Goal: Information Seeking & Learning: Find specific fact

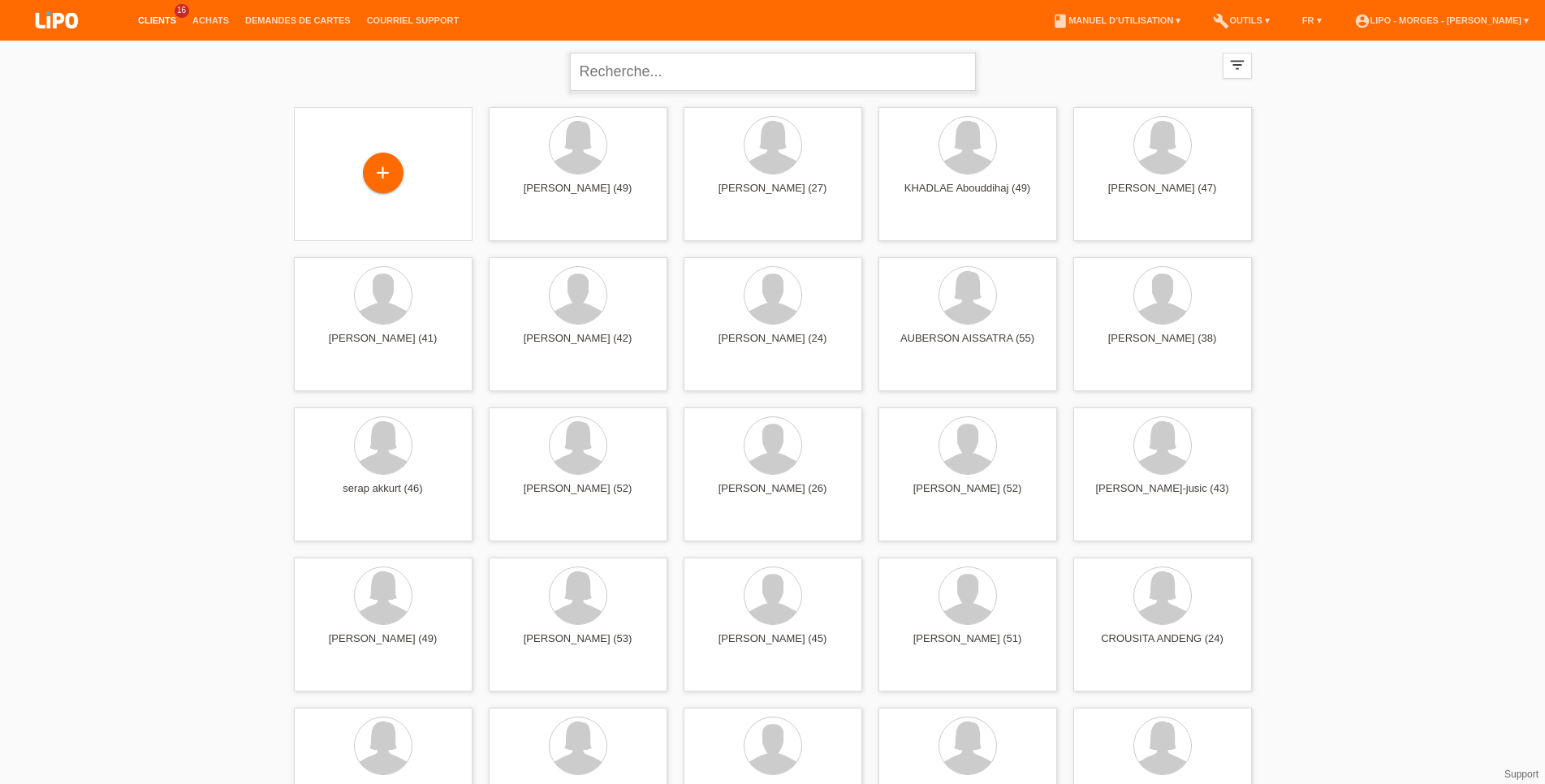
click at [645, 71] on input "text" at bounding box center [772, 72] width 406 height 39
type input "chamot"
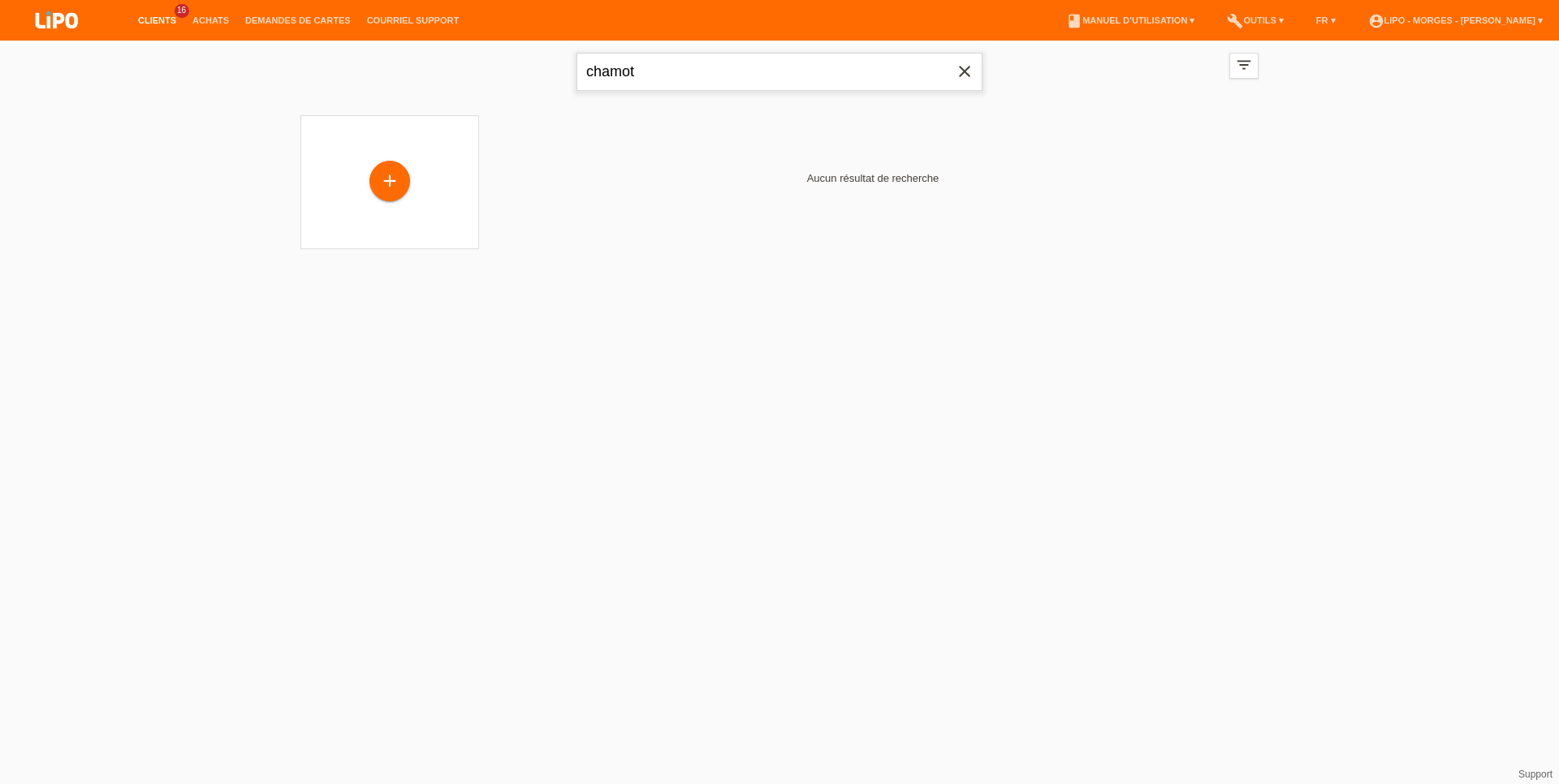
drag, startPoint x: 644, startPoint y: 74, endPoint x: 417, endPoint y: 59, distance: 227.5
click at [577, 69] on input "chamot" at bounding box center [780, 72] width 406 height 39
type input "sana"
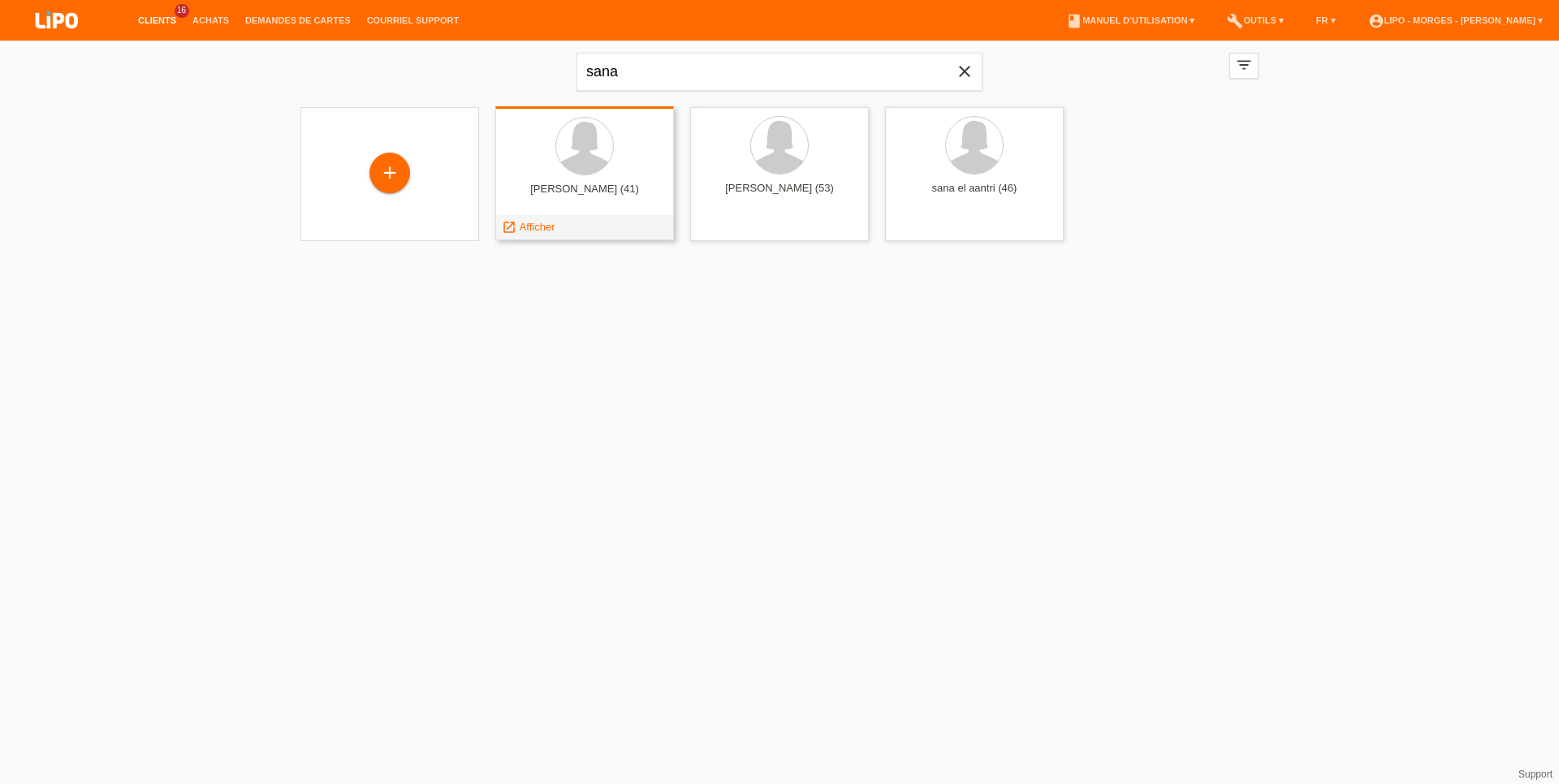
click at [622, 174] on div at bounding box center [585, 147] width 152 height 61
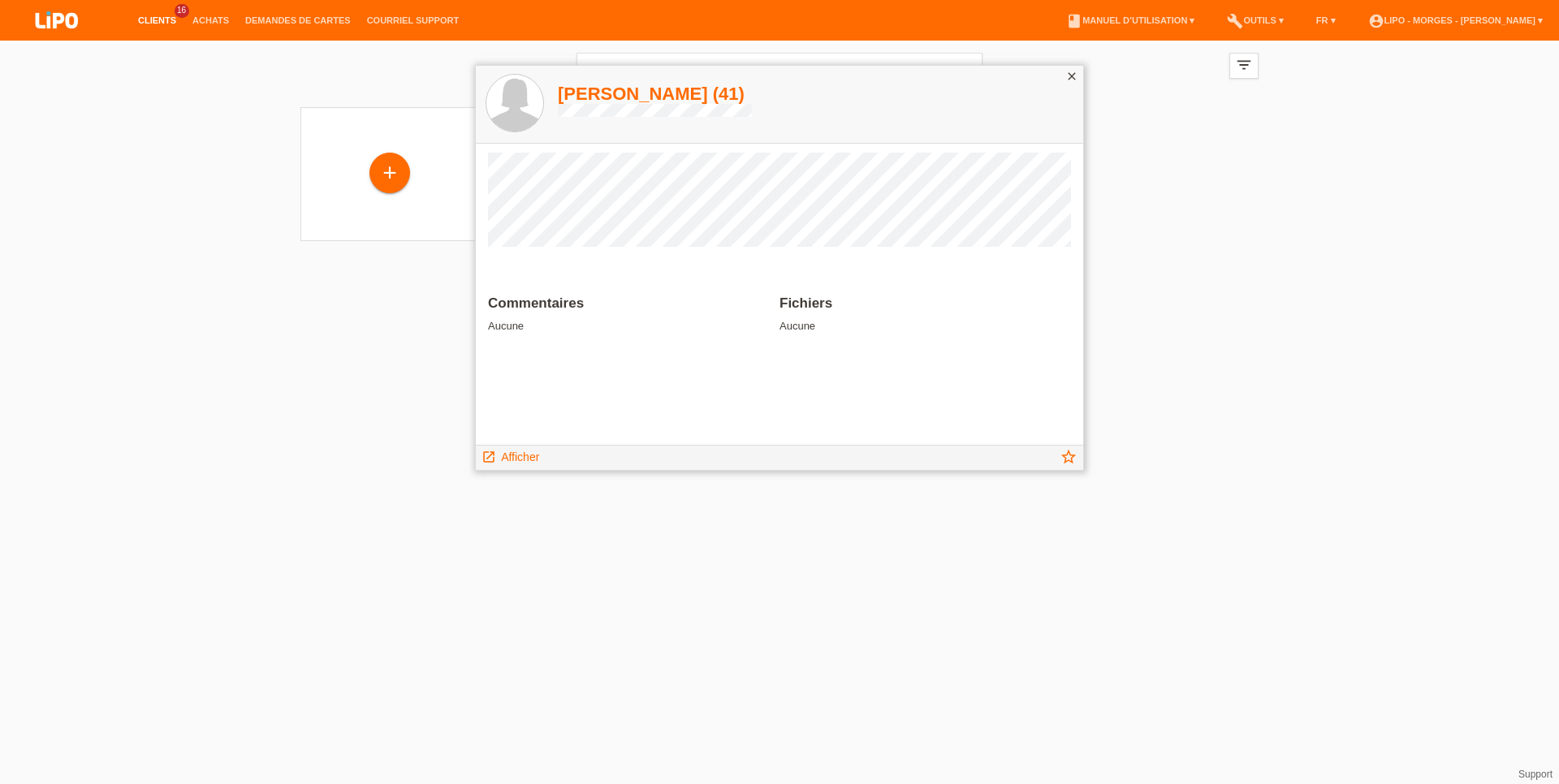
click at [1071, 79] on icon "close" at bounding box center [1071, 75] width 13 height 13
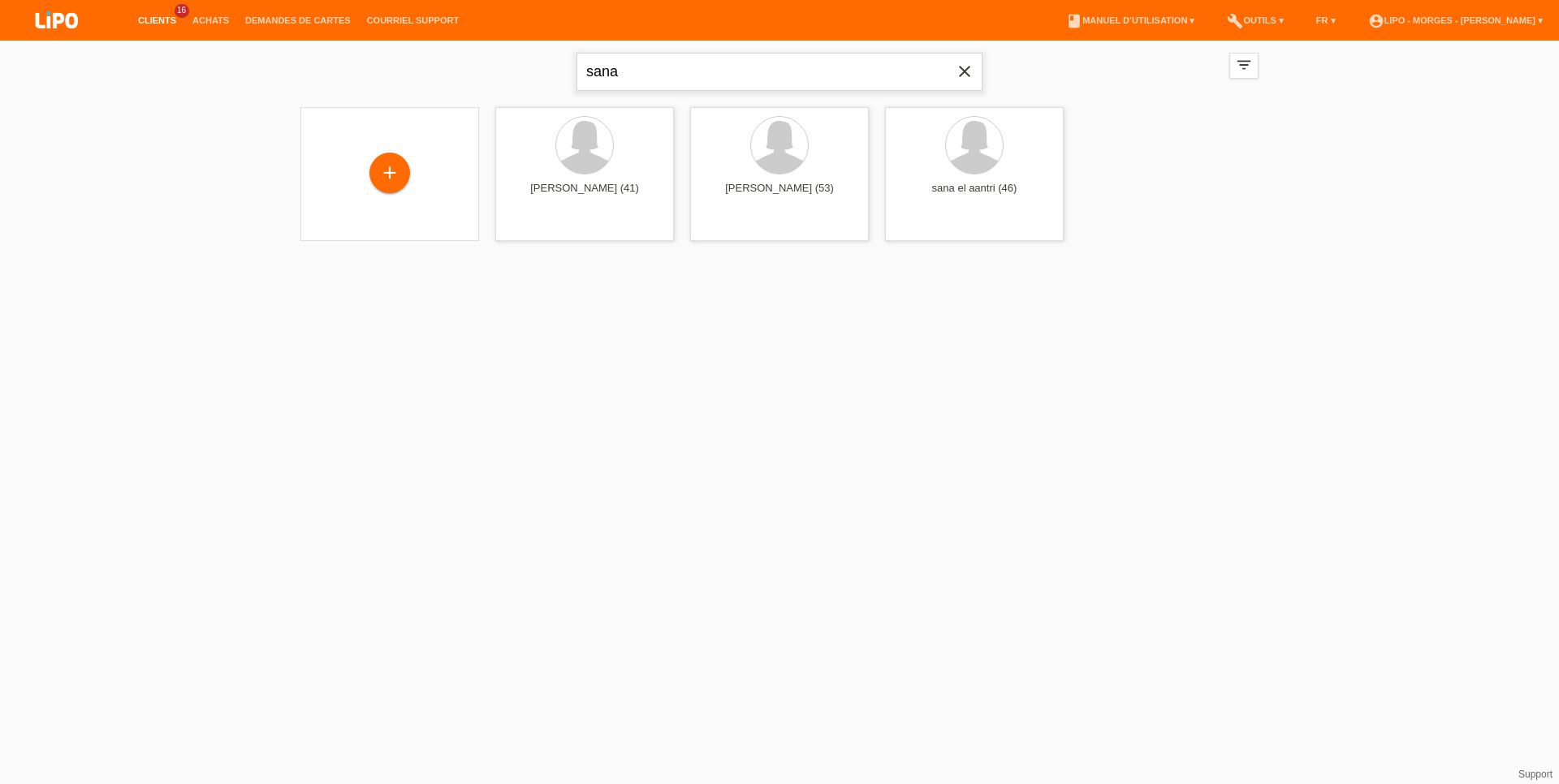
drag, startPoint x: 655, startPoint y: 68, endPoint x: 647, endPoint y: 71, distance: 8.5
click at [648, 71] on input "sana" at bounding box center [780, 72] width 406 height 39
drag, startPoint x: 643, startPoint y: 72, endPoint x: 504, endPoint y: 79, distance: 139.2
click at [577, 79] on input "sana" at bounding box center [780, 72] width 406 height 39
type input "el traantri"
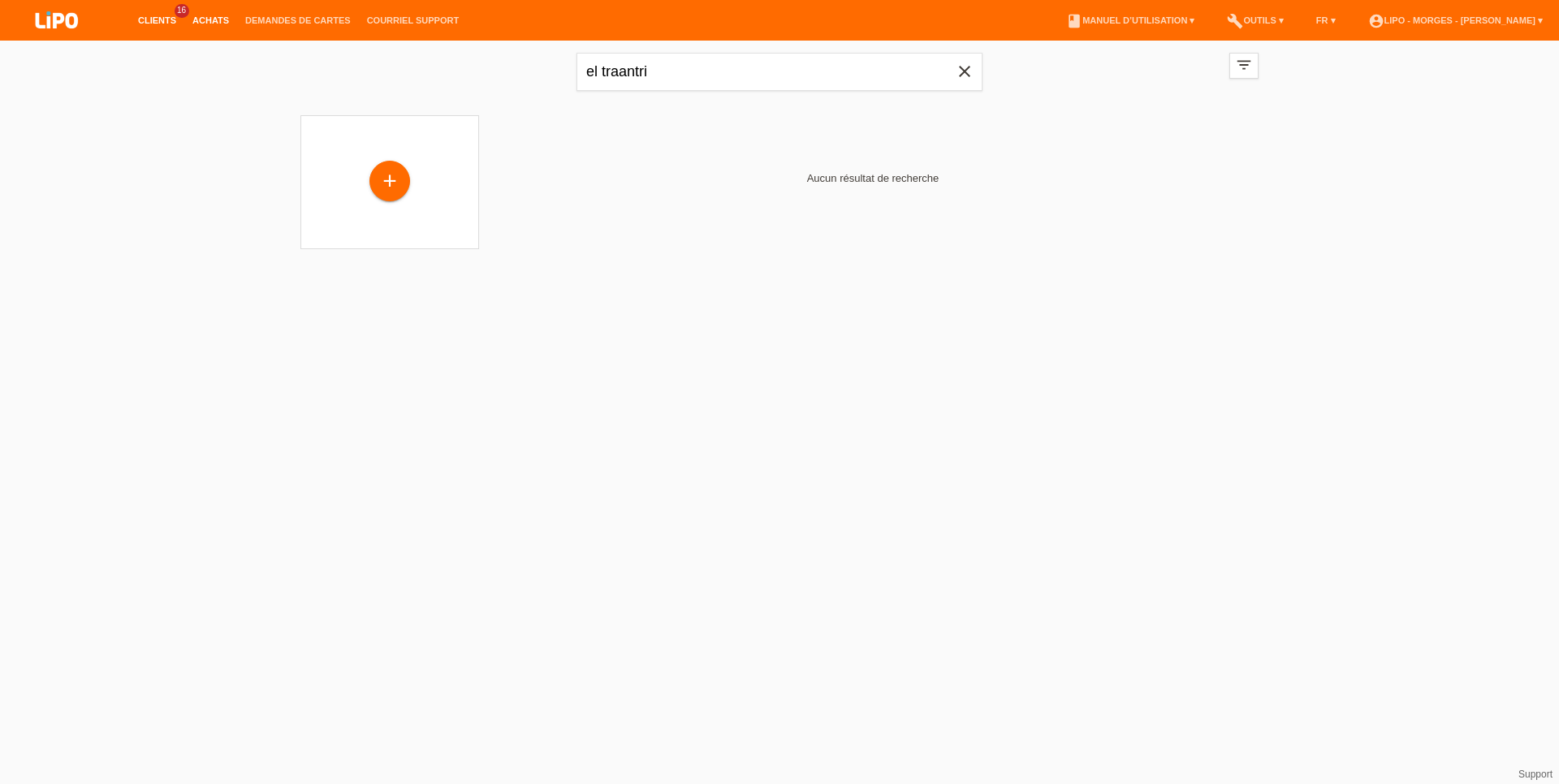
click at [214, 23] on link "Achats" at bounding box center [210, 20] width 53 height 10
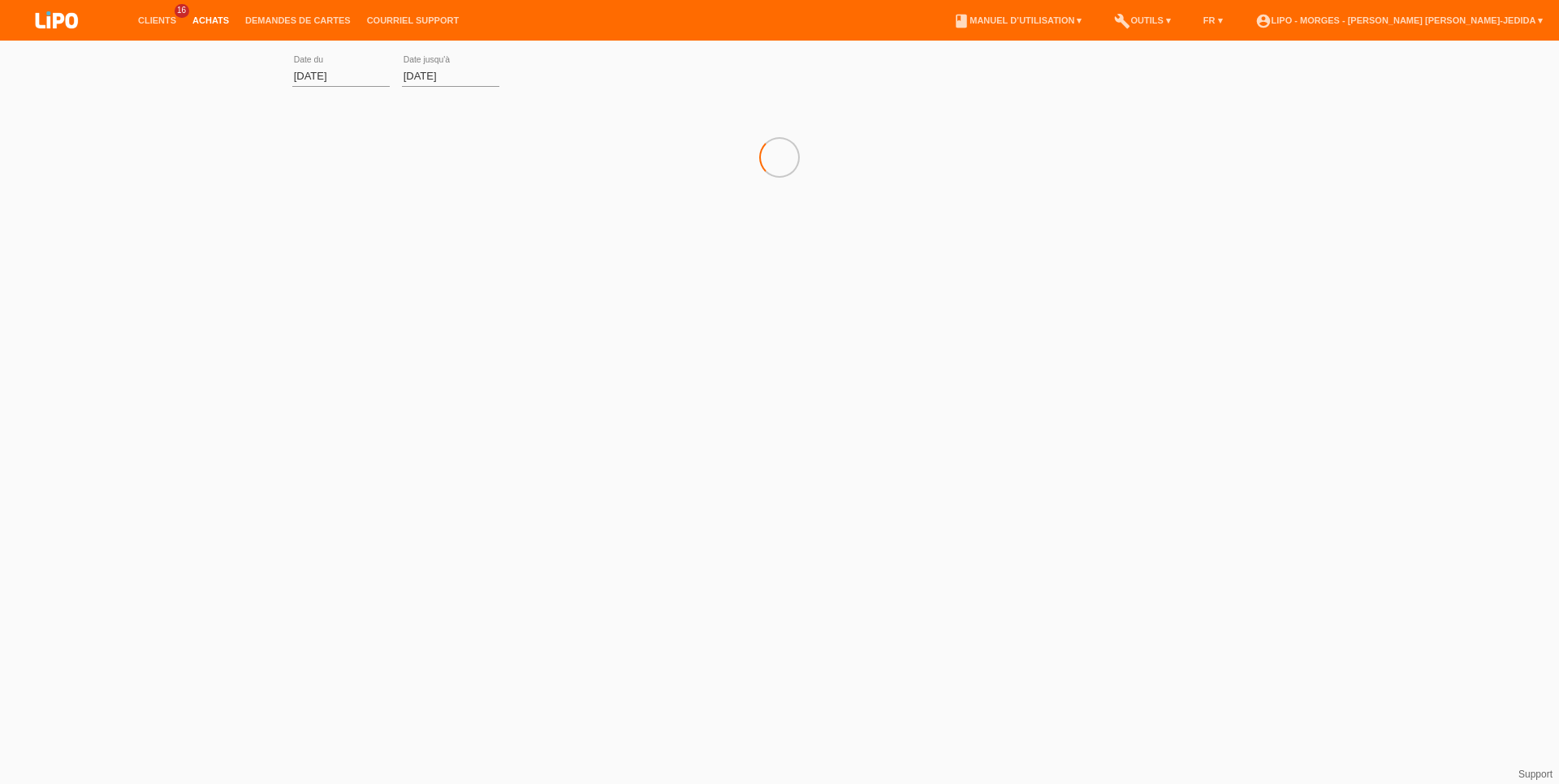
click at [168, 13] on li "Clients 16" at bounding box center [157, 20] width 54 height 41
